Goal: Navigation & Orientation: Find specific page/section

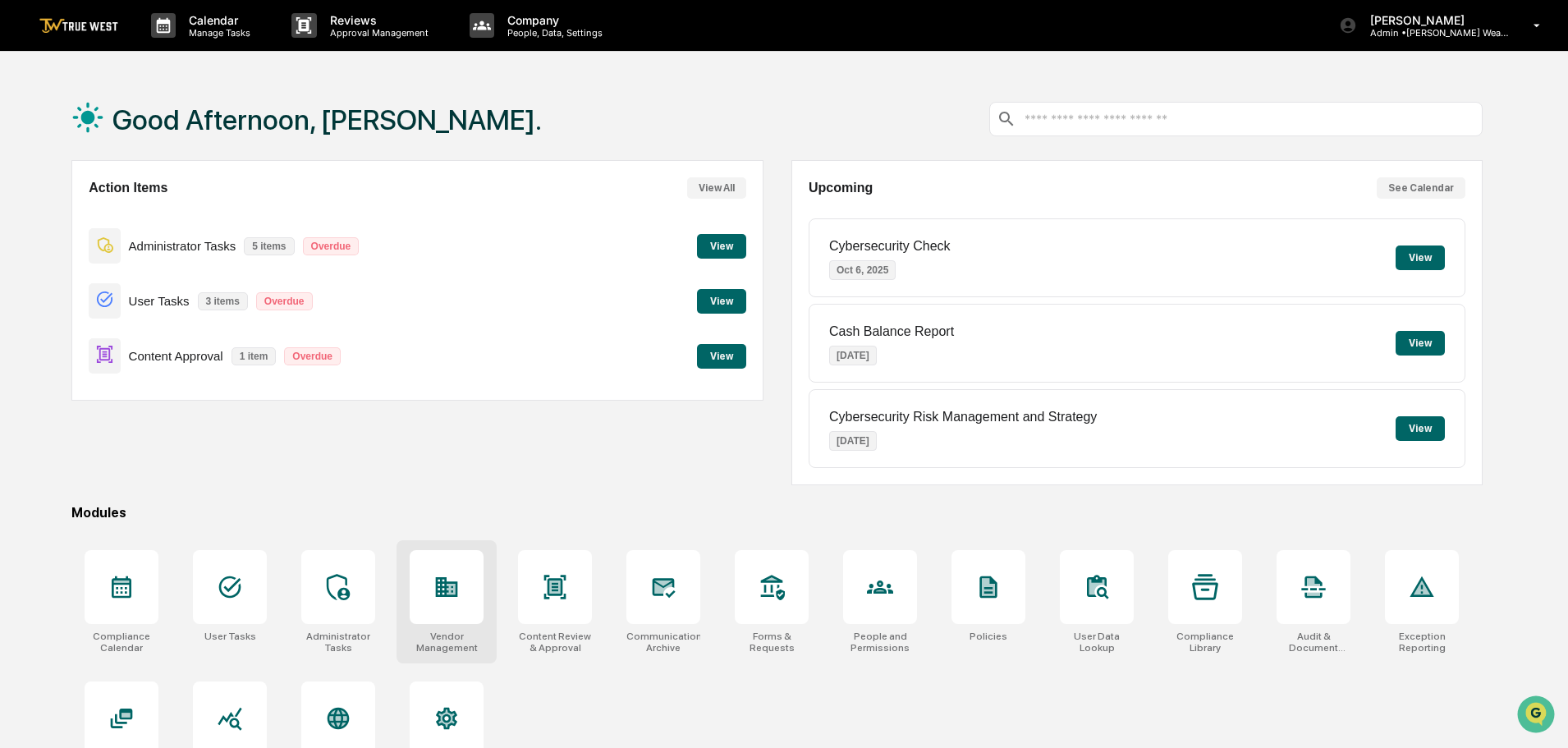
click at [451, 587] on icon at bounding box center [451, 589] width 9 height 11
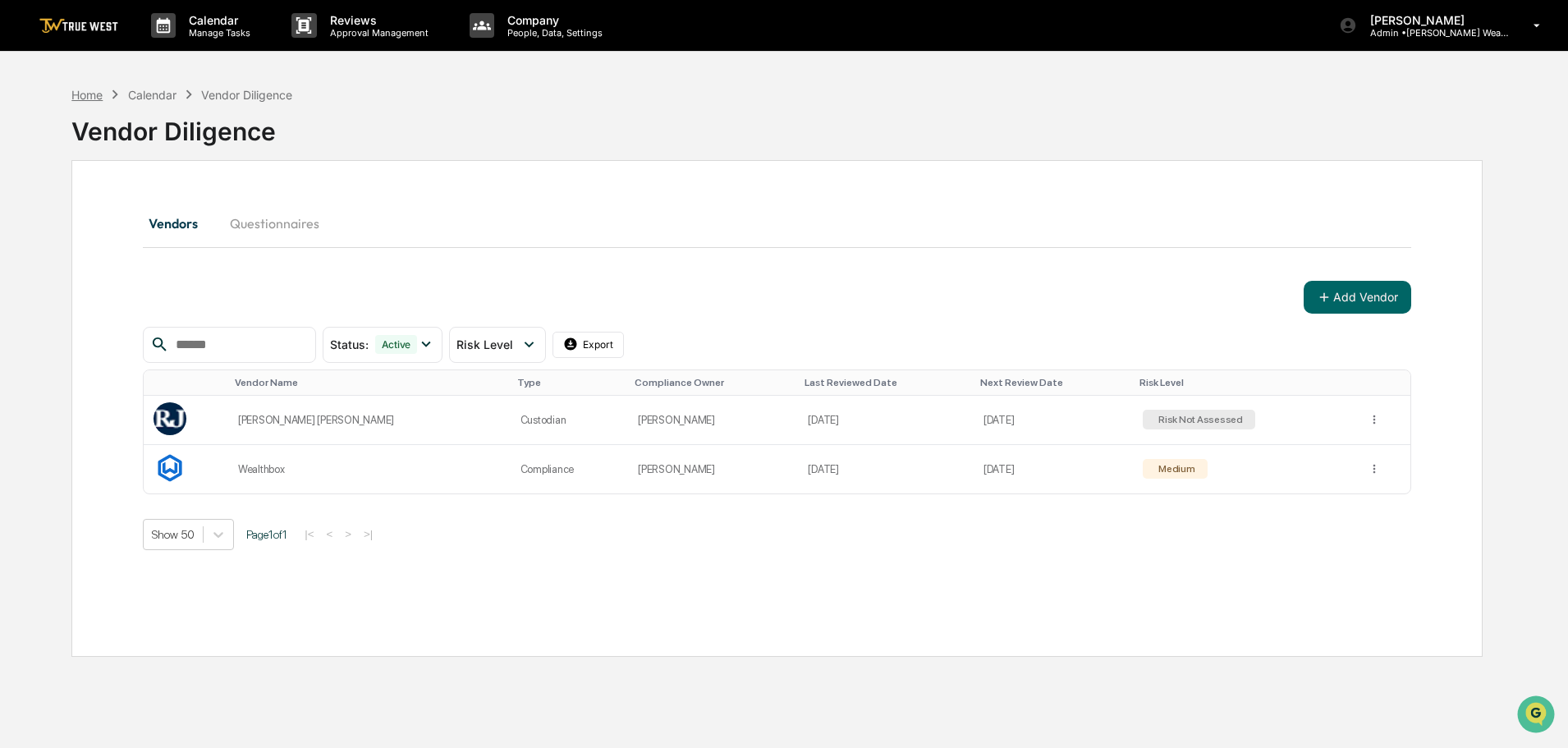
click at [88, 92] on div "Home" at bounding box center [87, 95] width 31 height 14
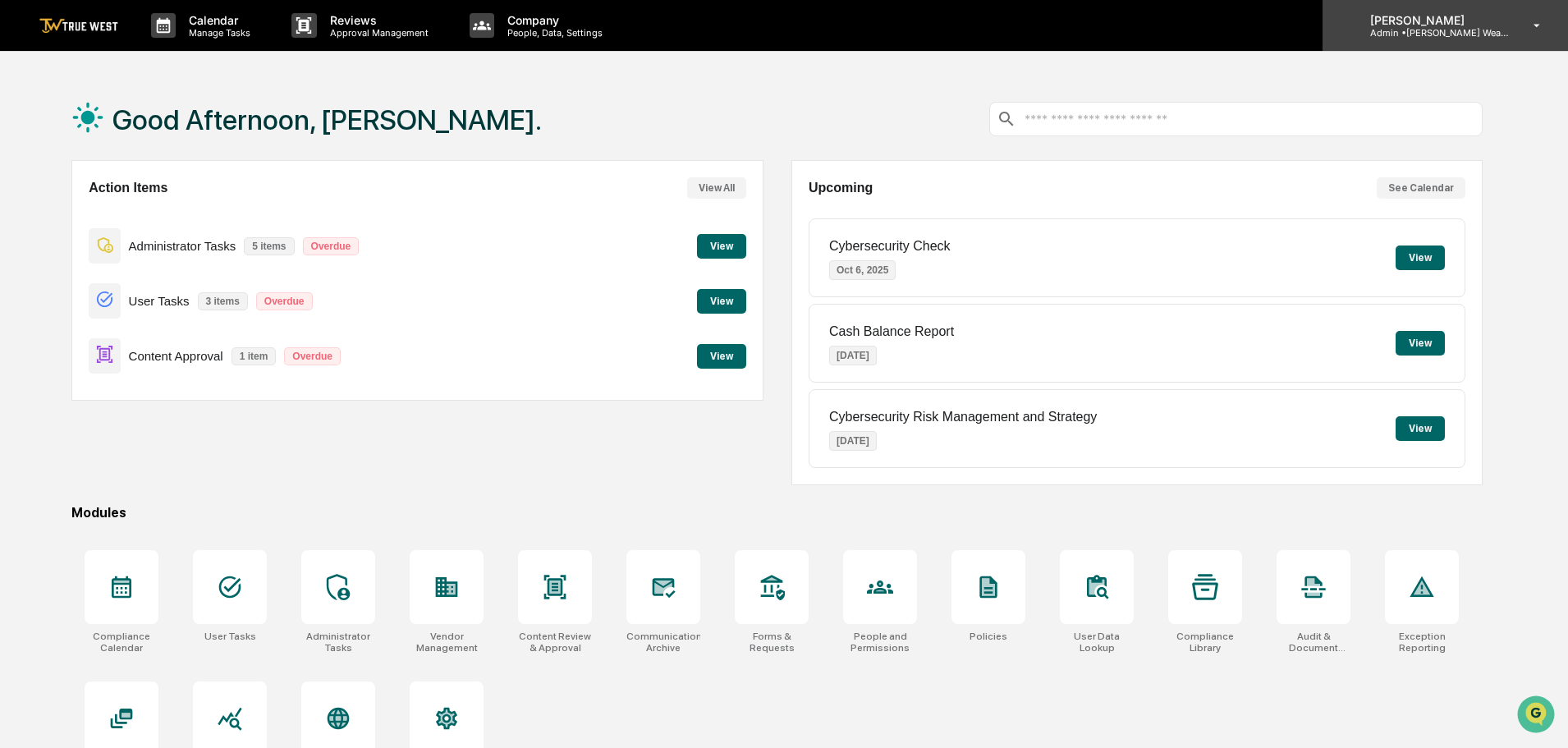
click at [1449, 31] on p "Admin • Peterson Wealth" at bounding box center [1433, 33] width 152 height 12
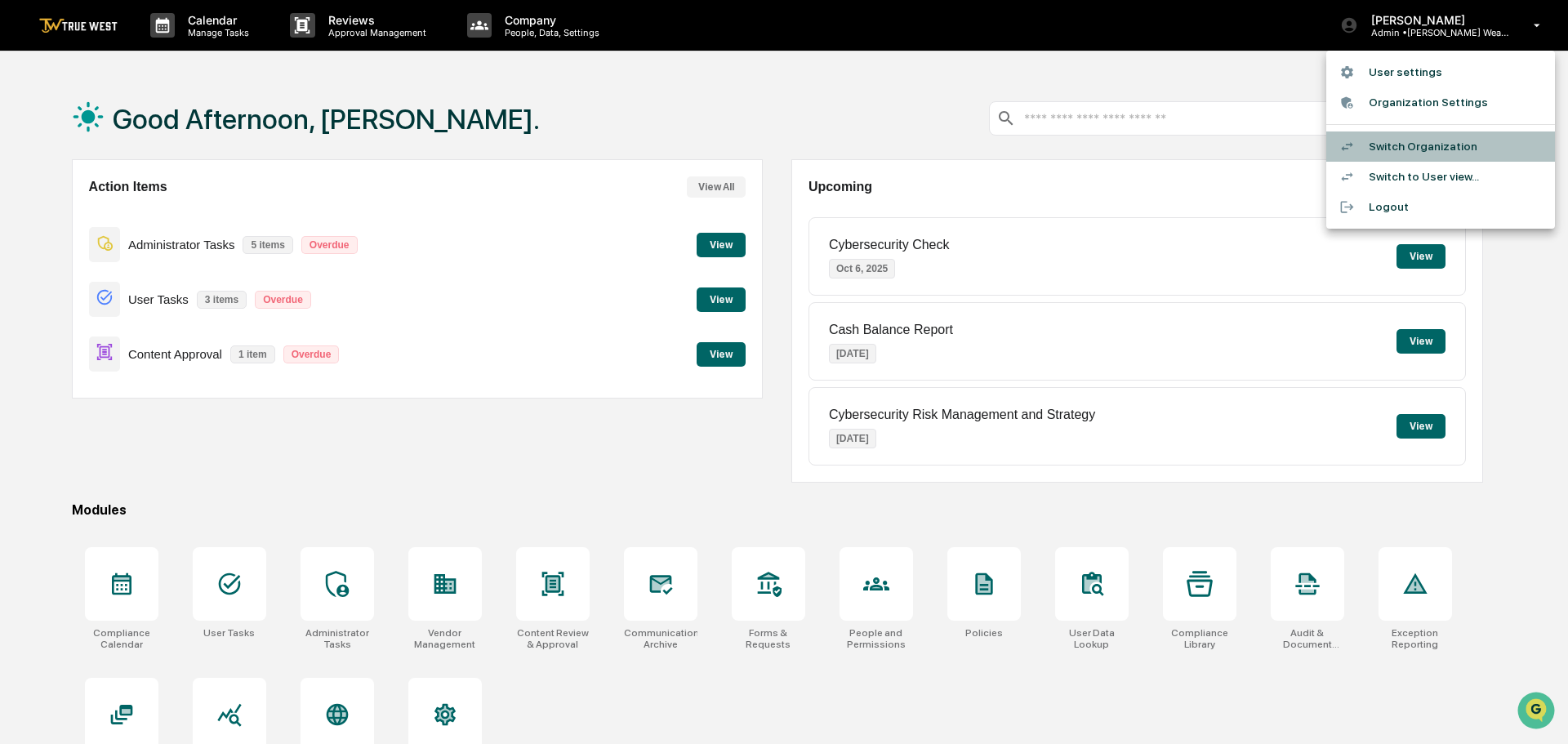
click at [1429, 148] on li "Switch Organization" at bounding box center [1441, 146] width 229 height 30
